Goal: Find specific page/section: Find specific page/section

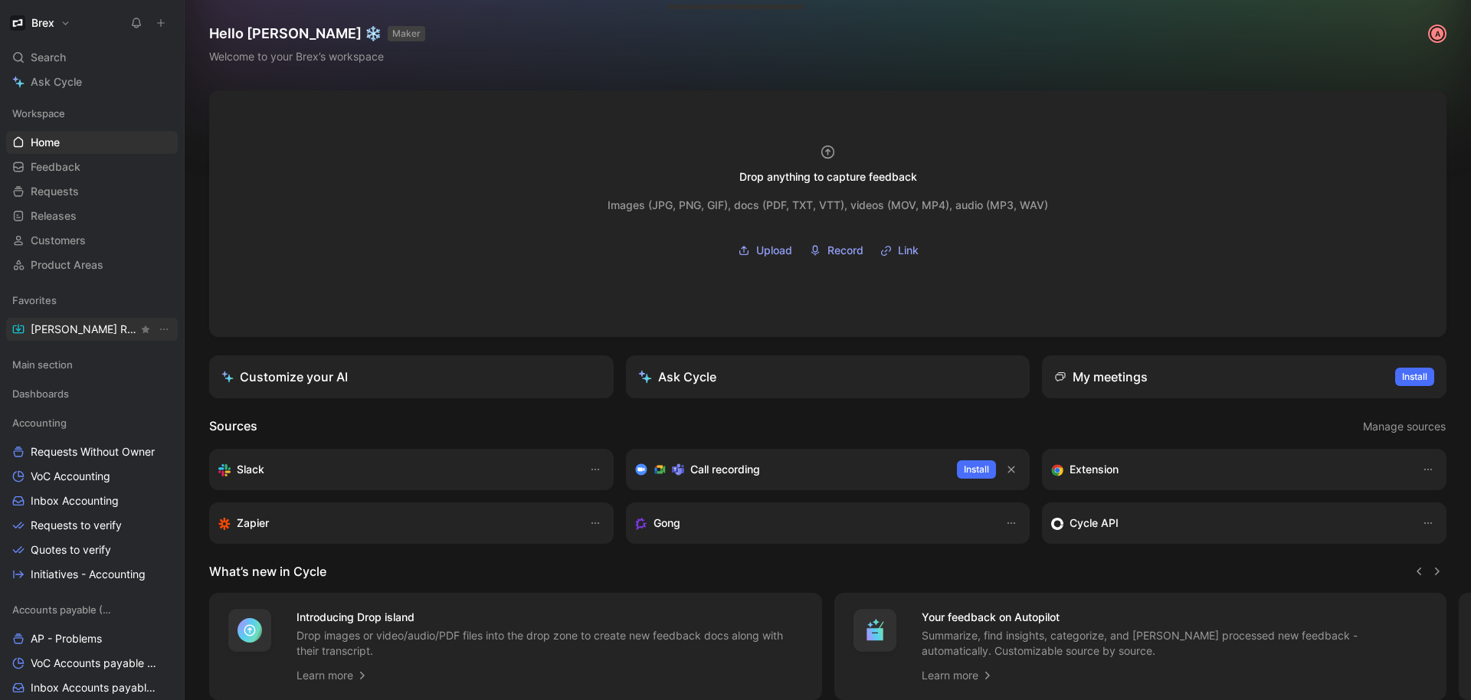
click at [51, 334] on span "[PERSON_NAME] Request" at bounding box center [84, 329] width 107 height 15
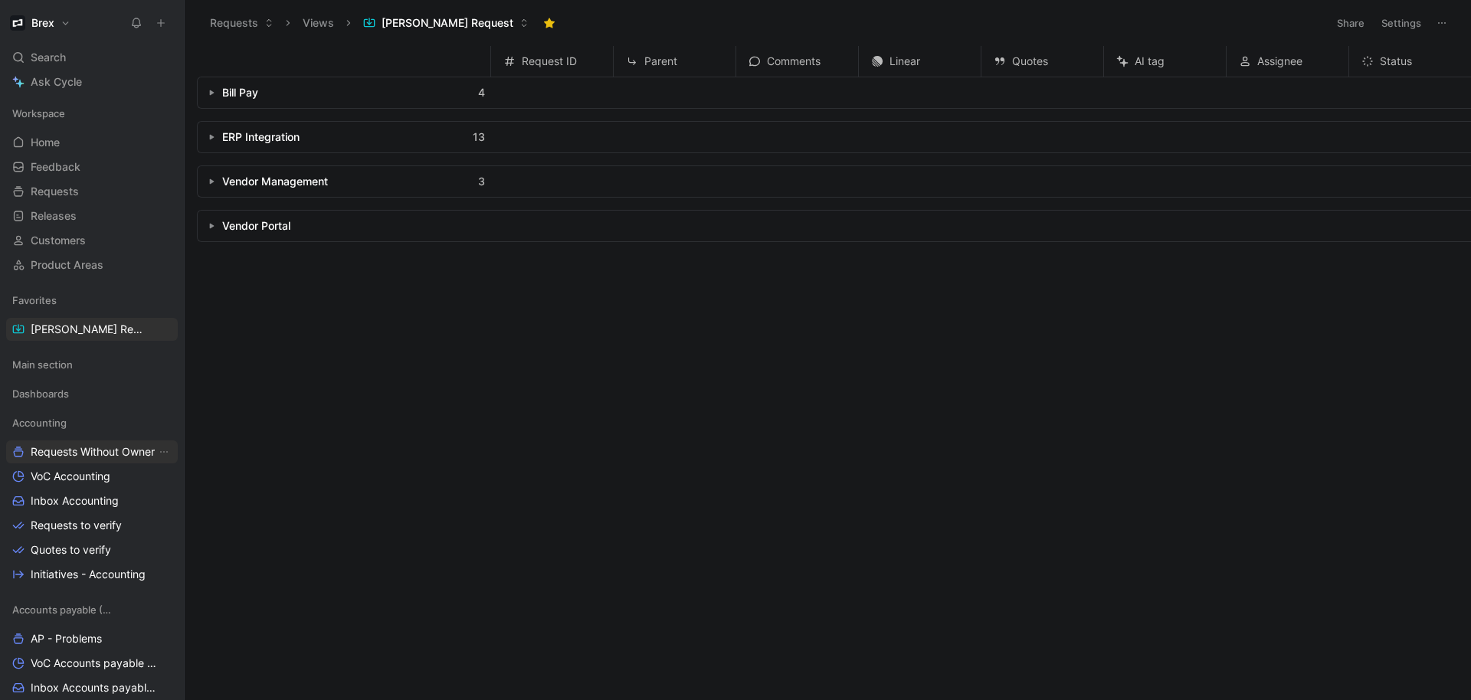
click at [75, 460] on link "Requests Without Owner" at bounding box center [92, 452] width 172 height 23
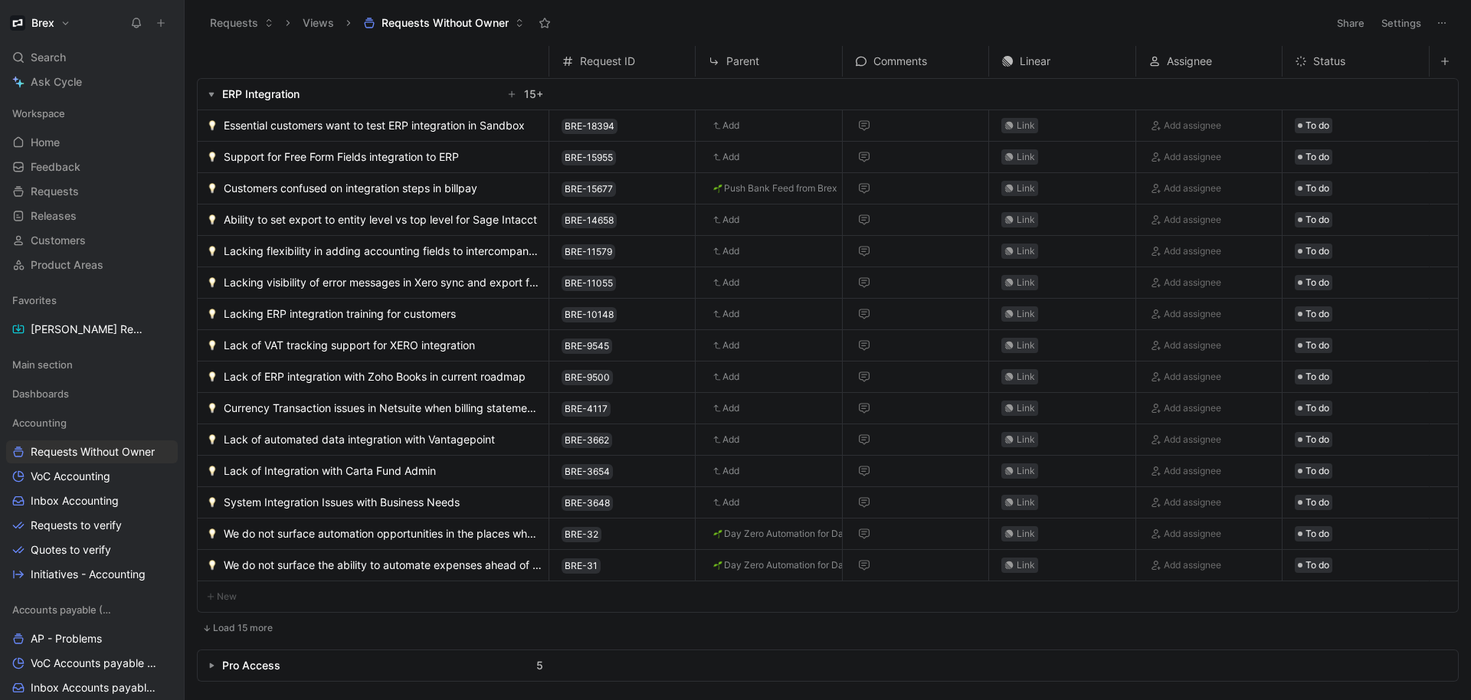
scroll to position [231, 0]
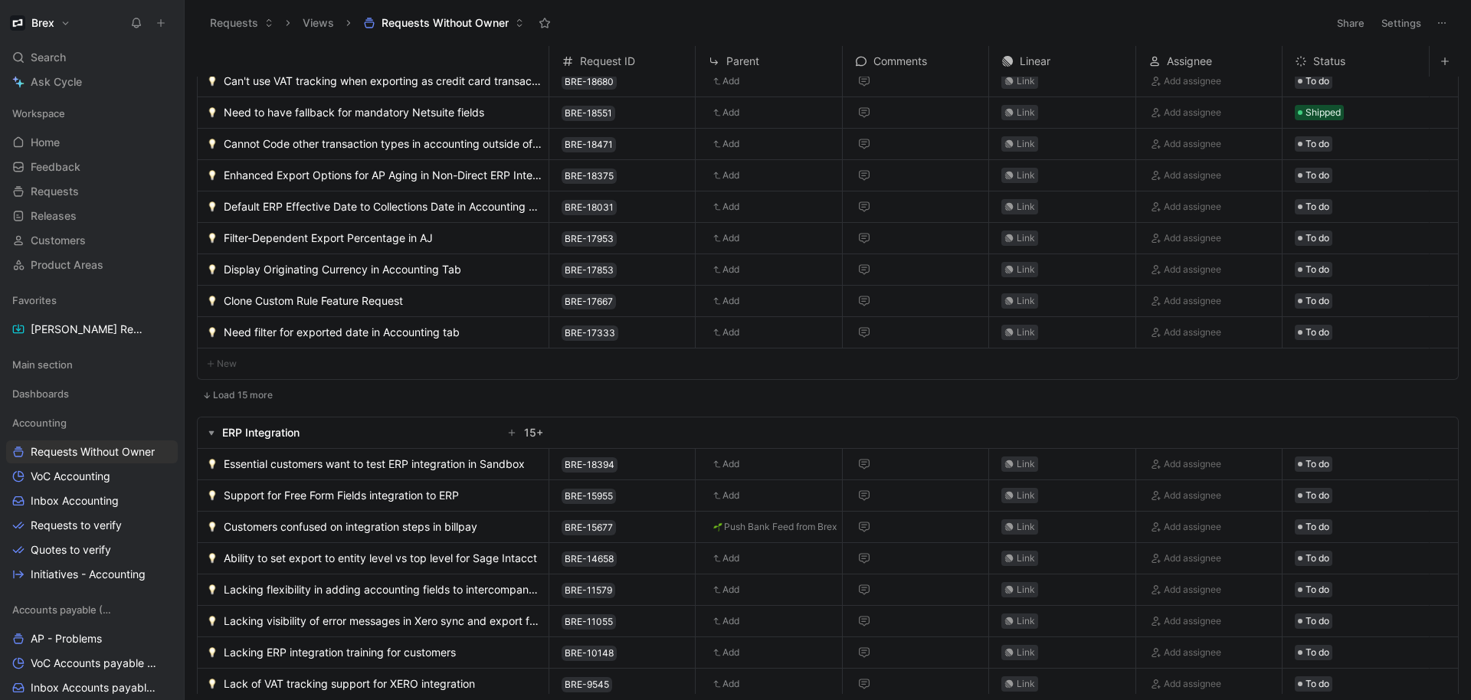
click at [207, 437] on button "button" at bounding box center [211, 432] width 15 height 15
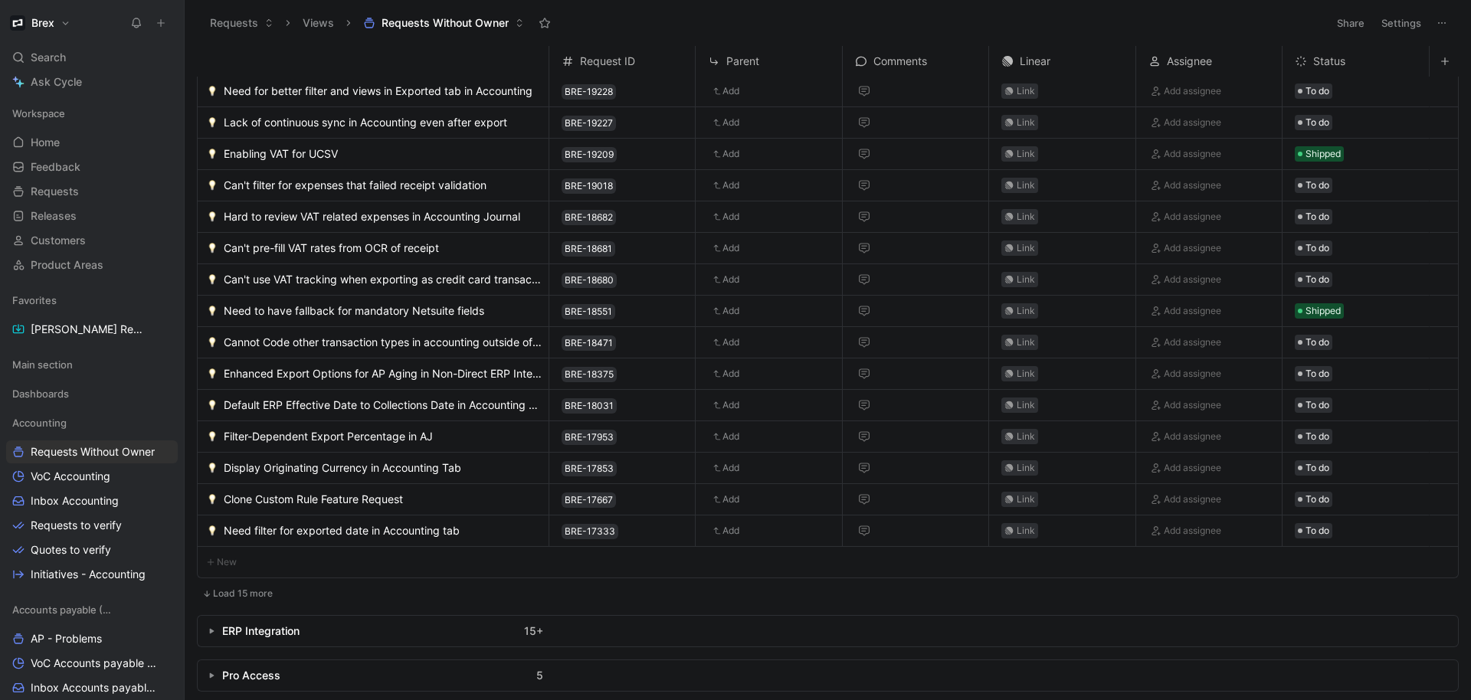
scroll to position [0, 0]
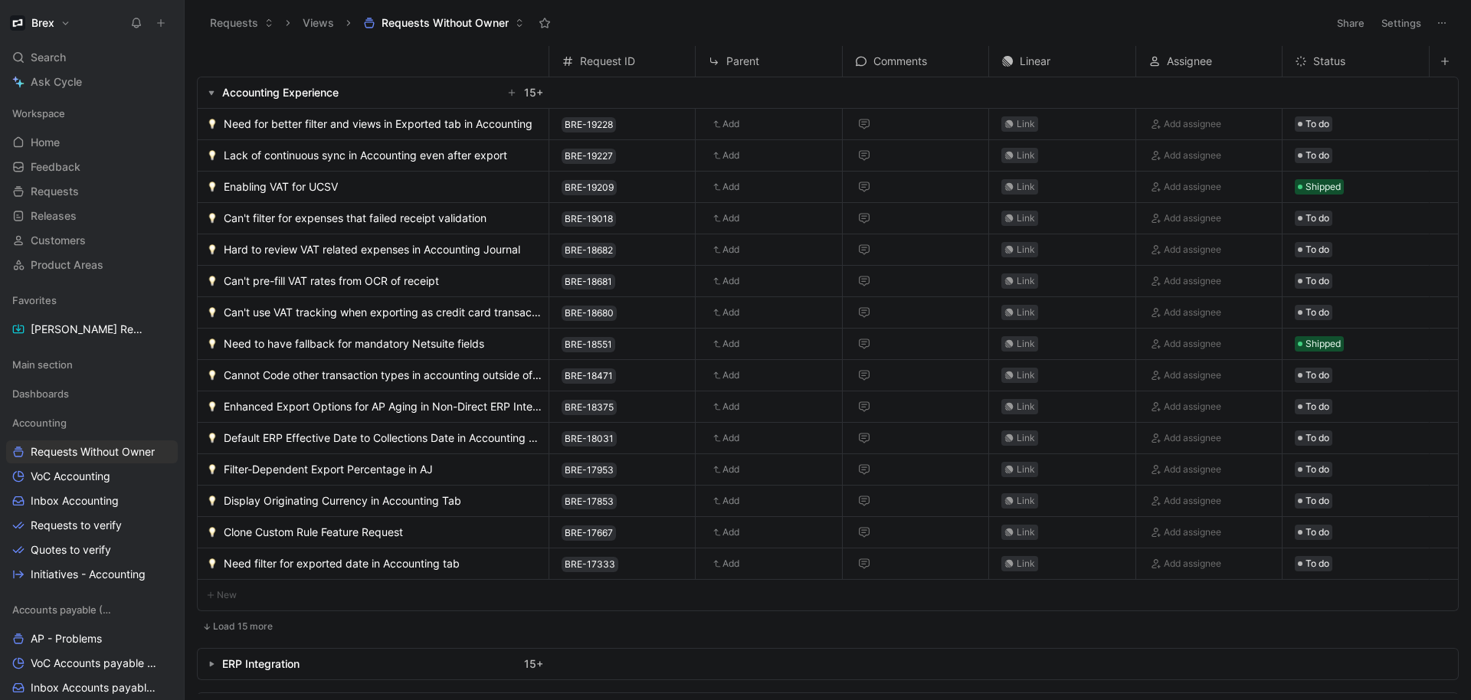
click at [211, 93] on use "button" at bounding box center [211, 93] width 5 height 5
